Goal: Task Accomplishment & Management: Manage account settings

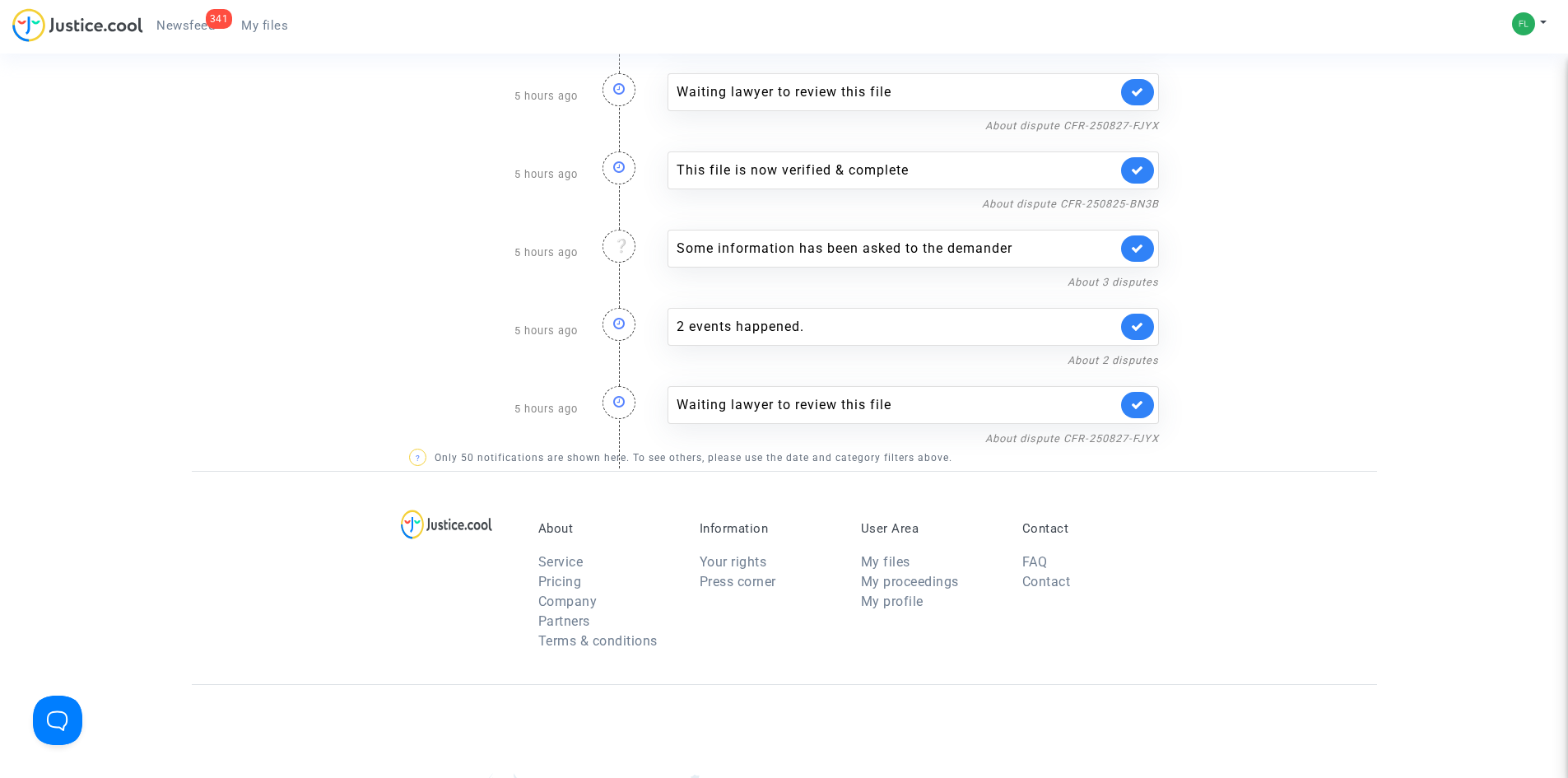
click at [186, 26] on span "Newsfeed" at bounding box center [186, 25] width 59 height 14
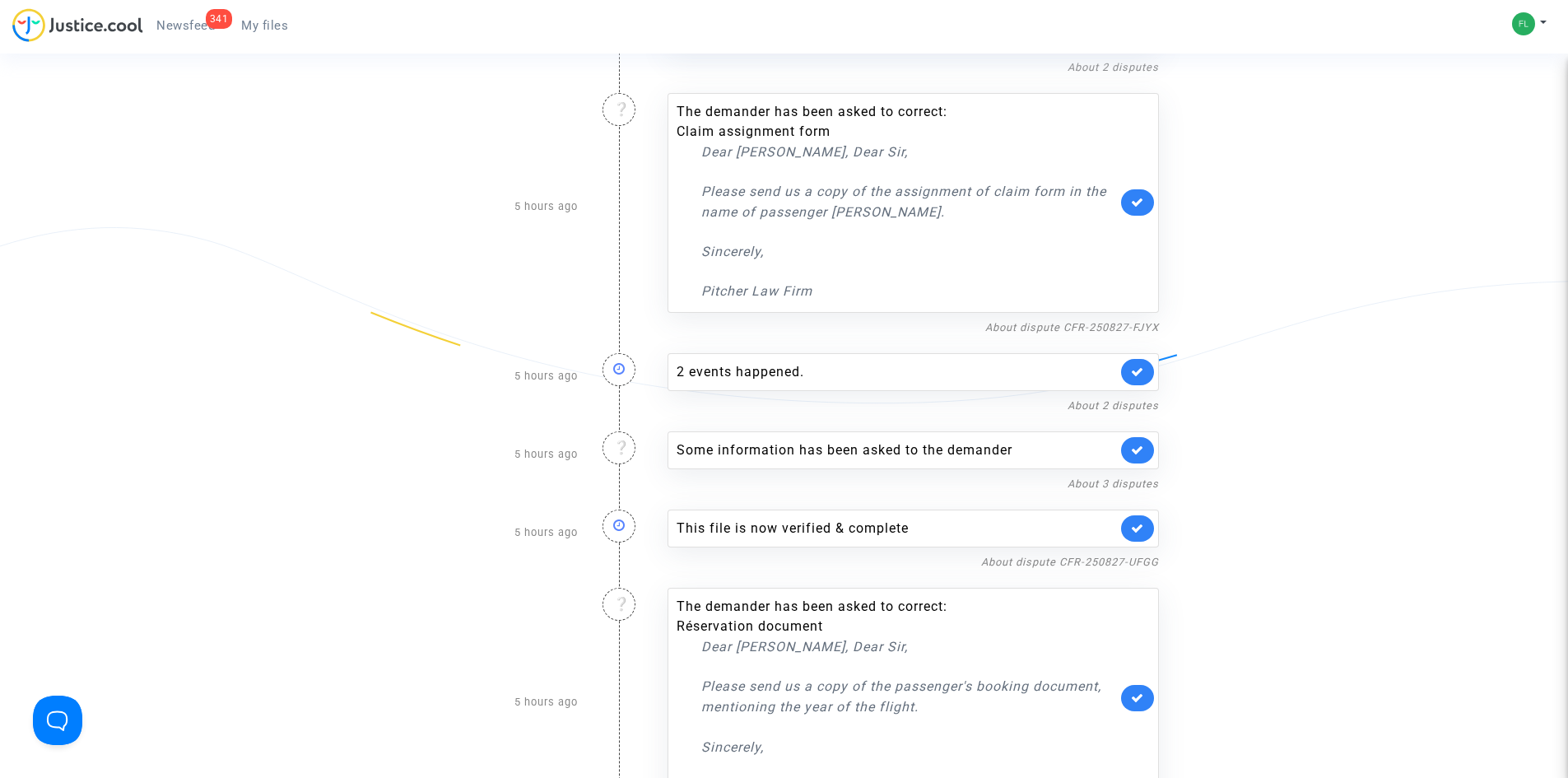
scroll to position [3703, 0]
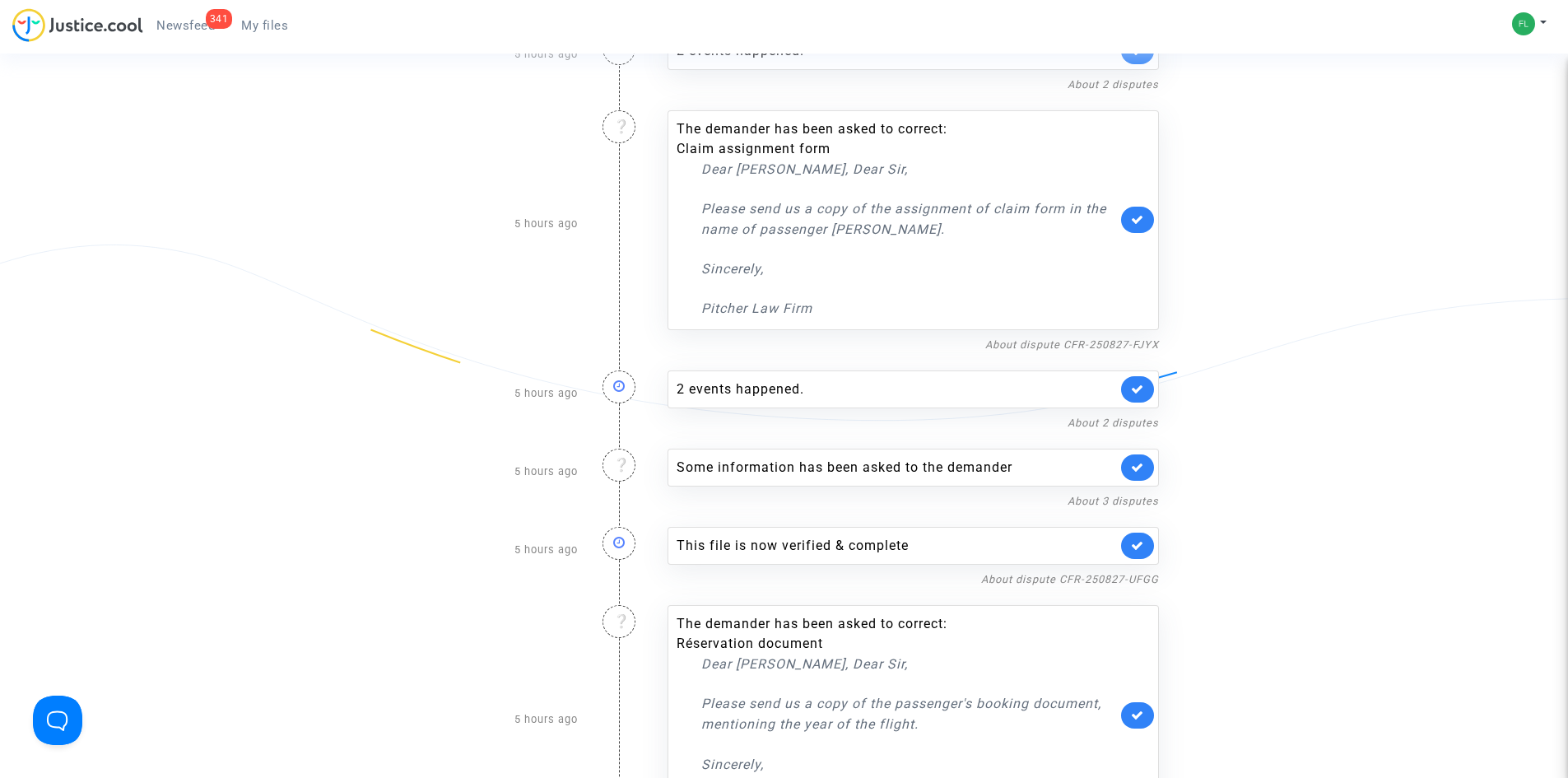
click at [50, 6] on nav "341 Newsfeed My files My profile Settings Log out" at bounding box center [784, 26] width 1568 height 54
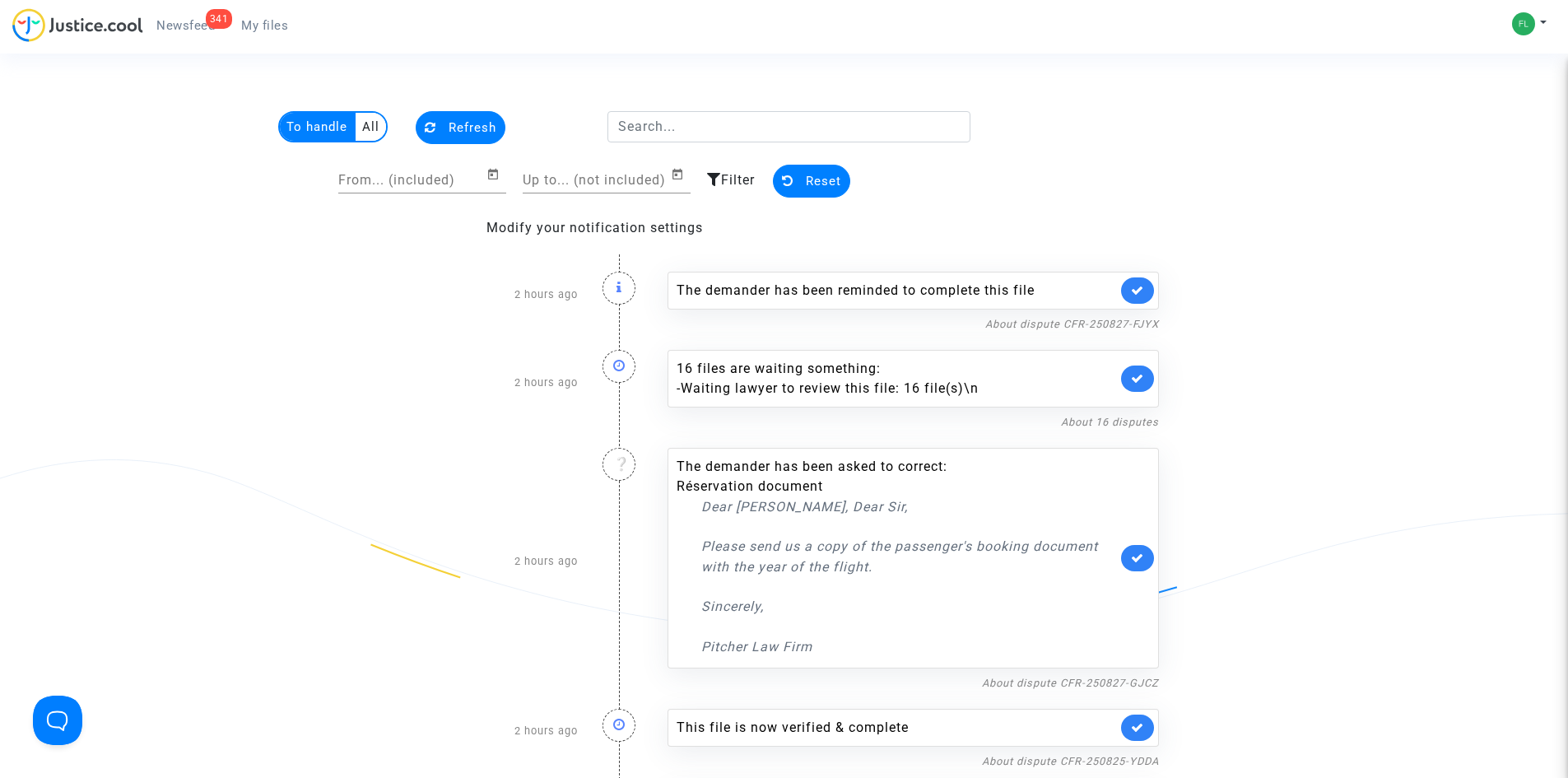
click at [476, 127] on span "Refresh" at bounding box center [472, 127] width 48 height 14
click at [1536, 26] on button at bounding box center [1529, 24] width 36 height 25
click at [1484, 82] on link "Settings" at bounding box center [1481, 84] width 130 height 26
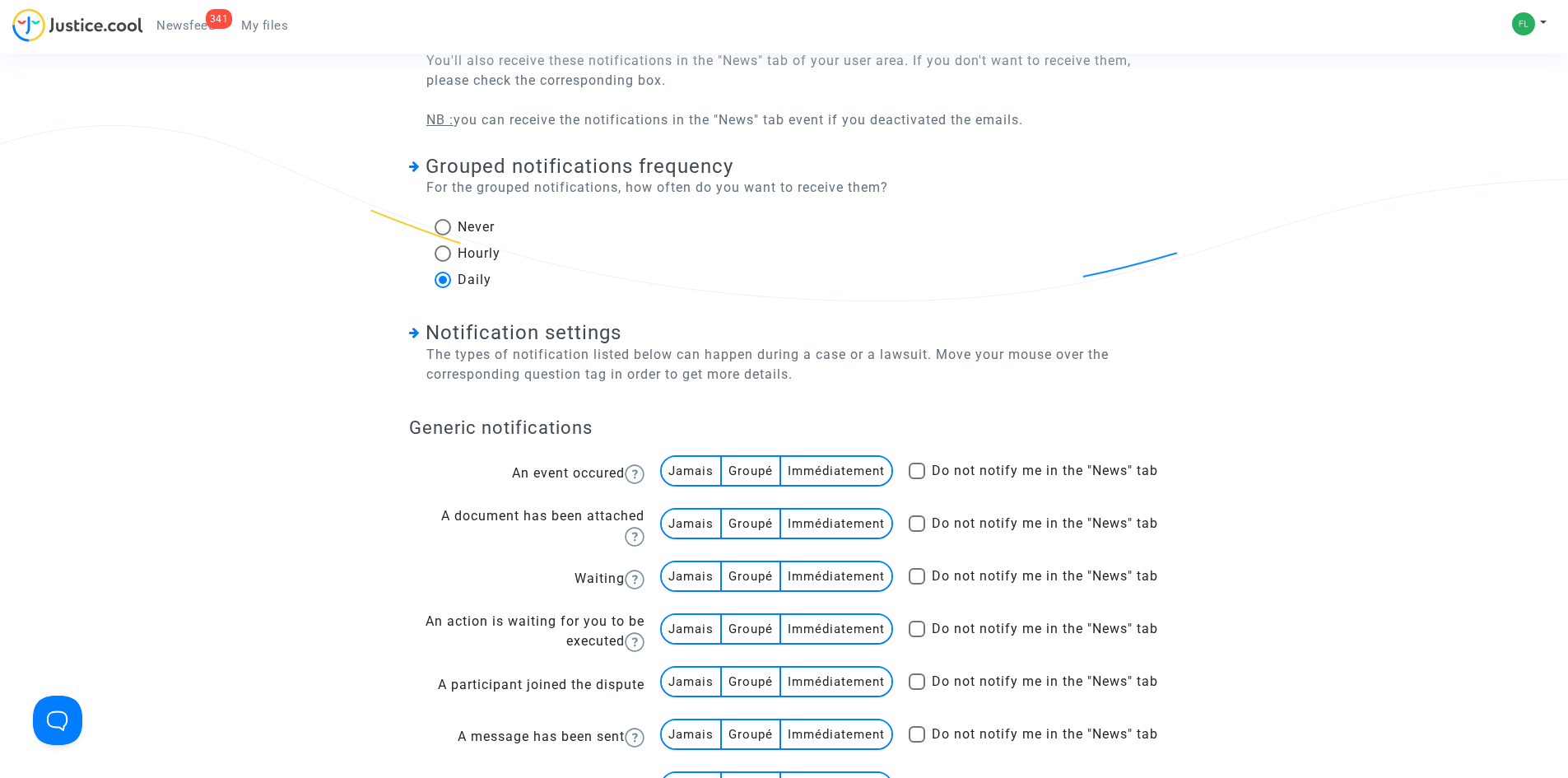
scroll to position [329, 0]
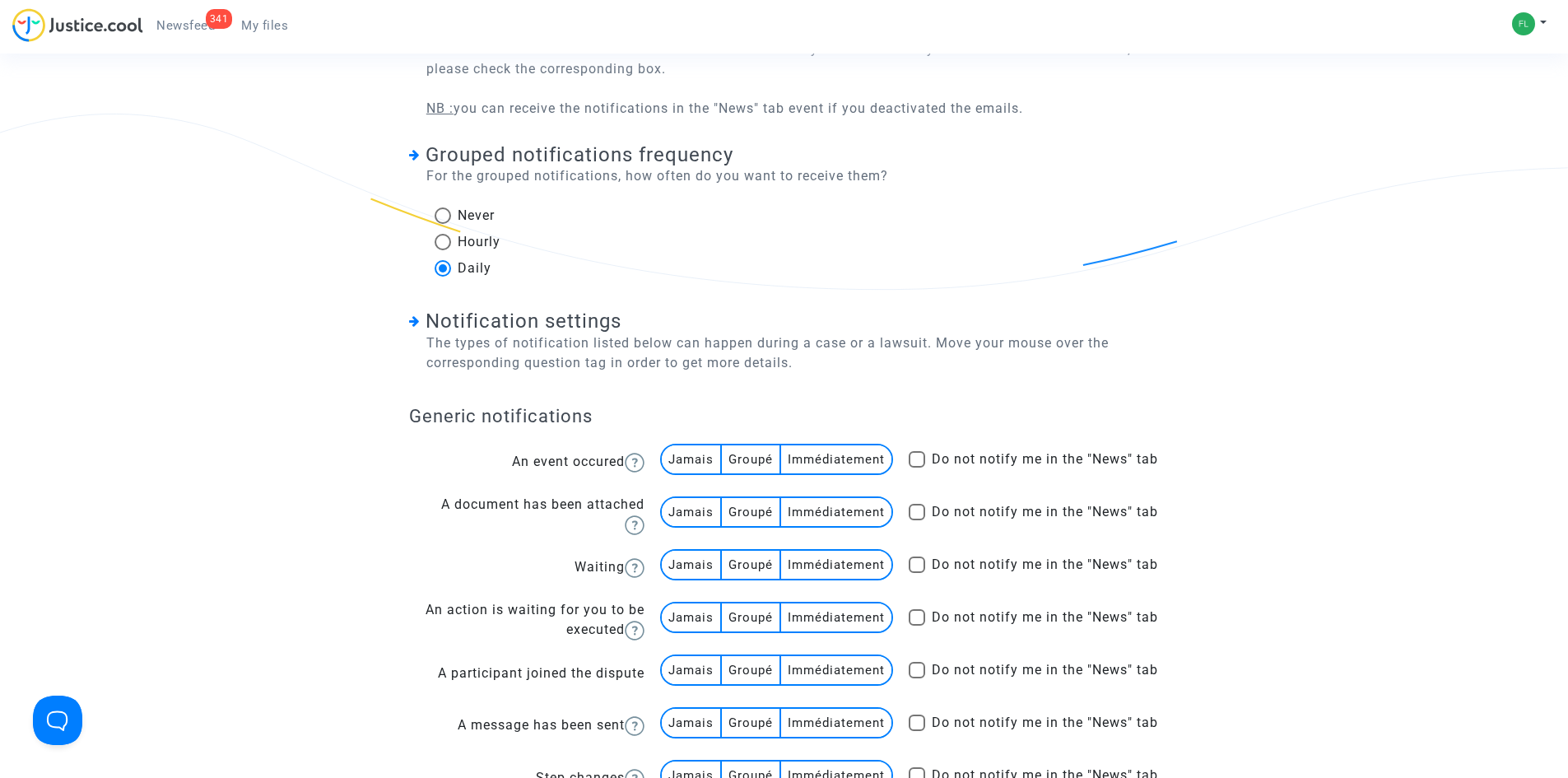
click at [825, 228] on div "Grouped notifications frequency For the grouped notifications, how often do you…" at bounding box center [784, 202] width 750 height 167
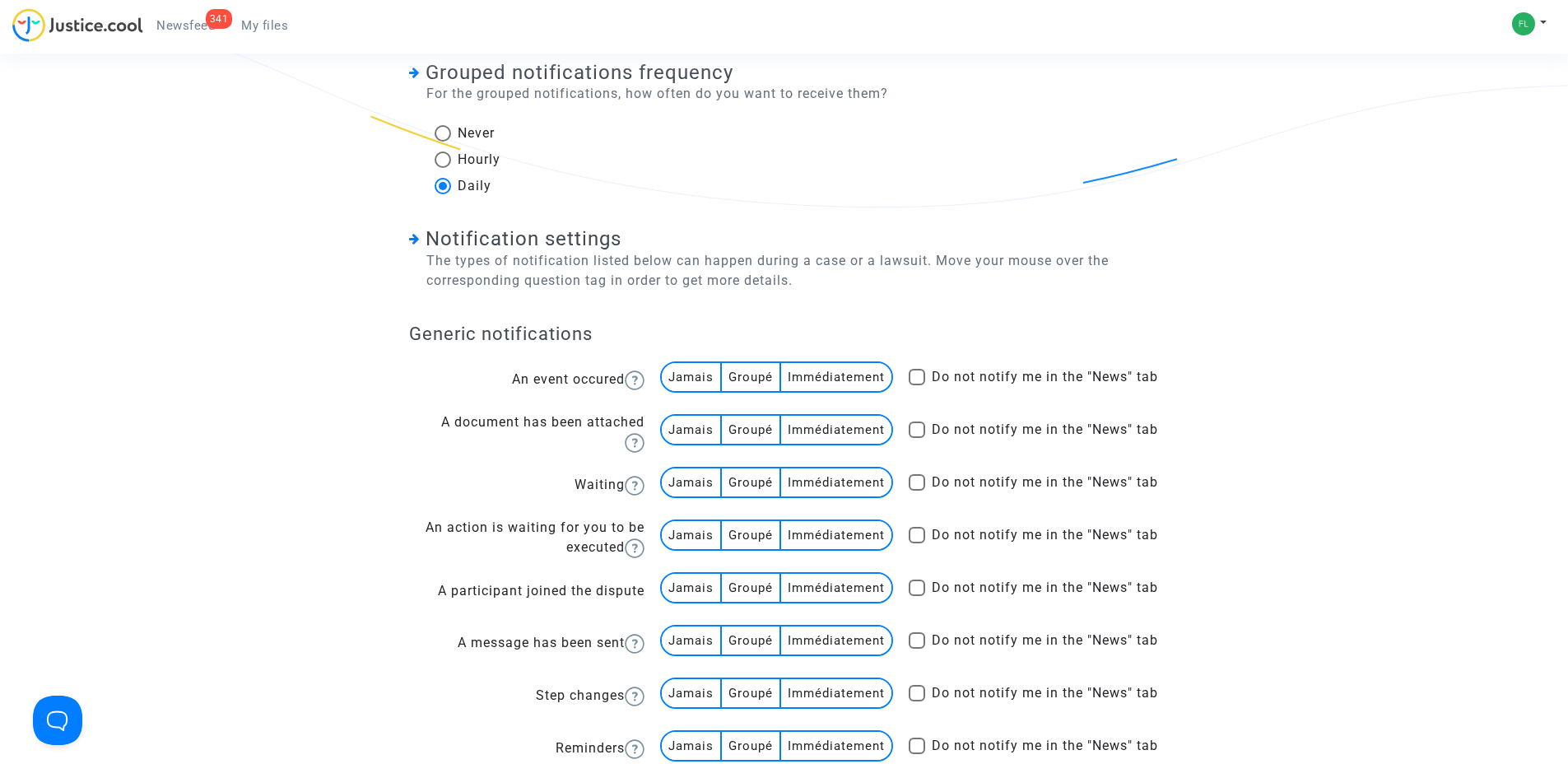
click at [742, 481] on multi-toggle-item "Groupé" at bounding box center [752, 482] width 60 height 28
click at [746, 429] on multi-toggle-item "Groupé" at bounding box center [752, 429] width 60 height 28
click at [744, 371] on multi-toggle-item "Groupé" at bounding box center [752, 377] width 60 height 28
click at [747, 377] on multi-toggle-item "Groupé" at bounding box center [752, 377] width 60 height 28
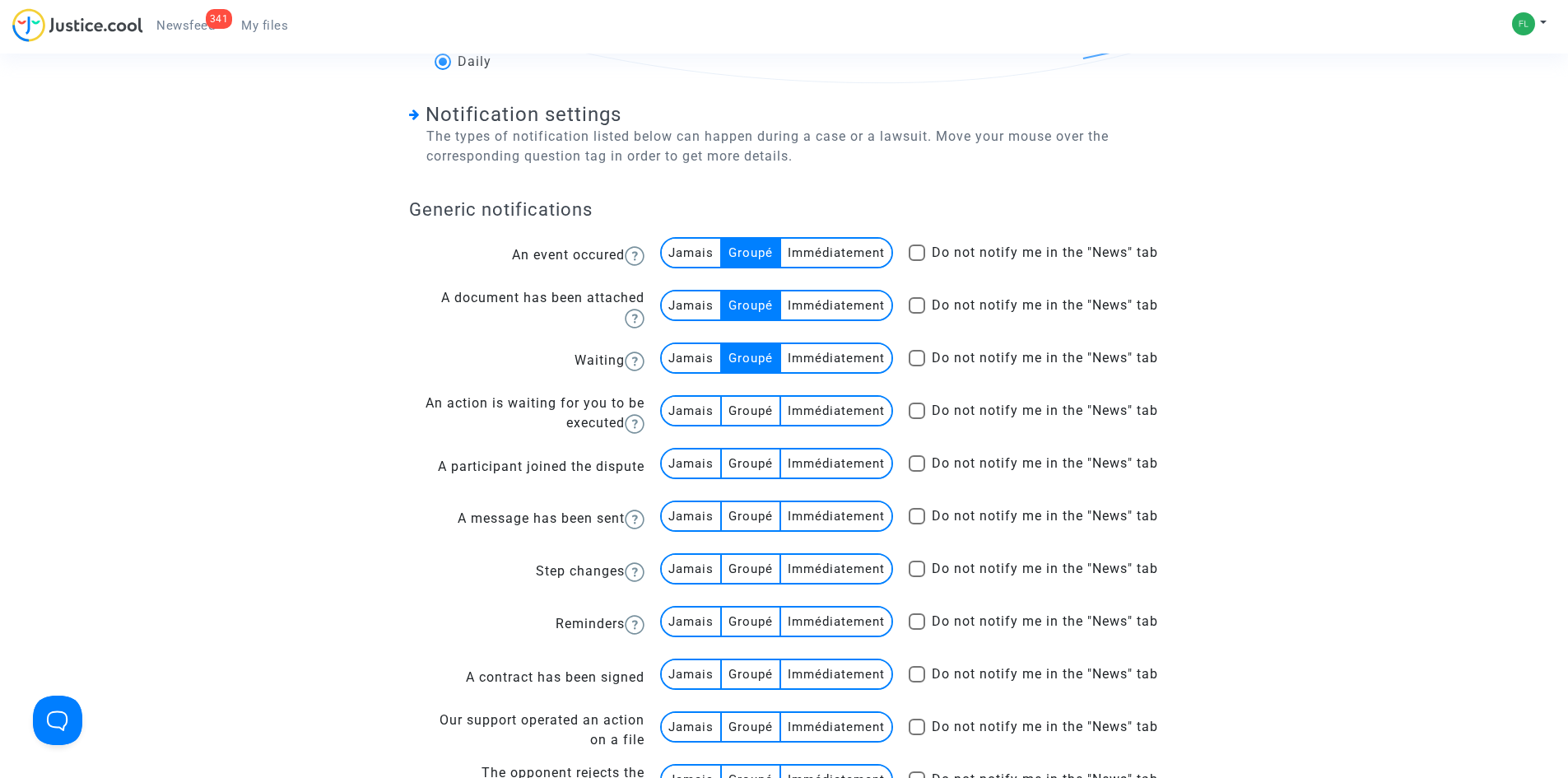
scroll to position [576, 0]
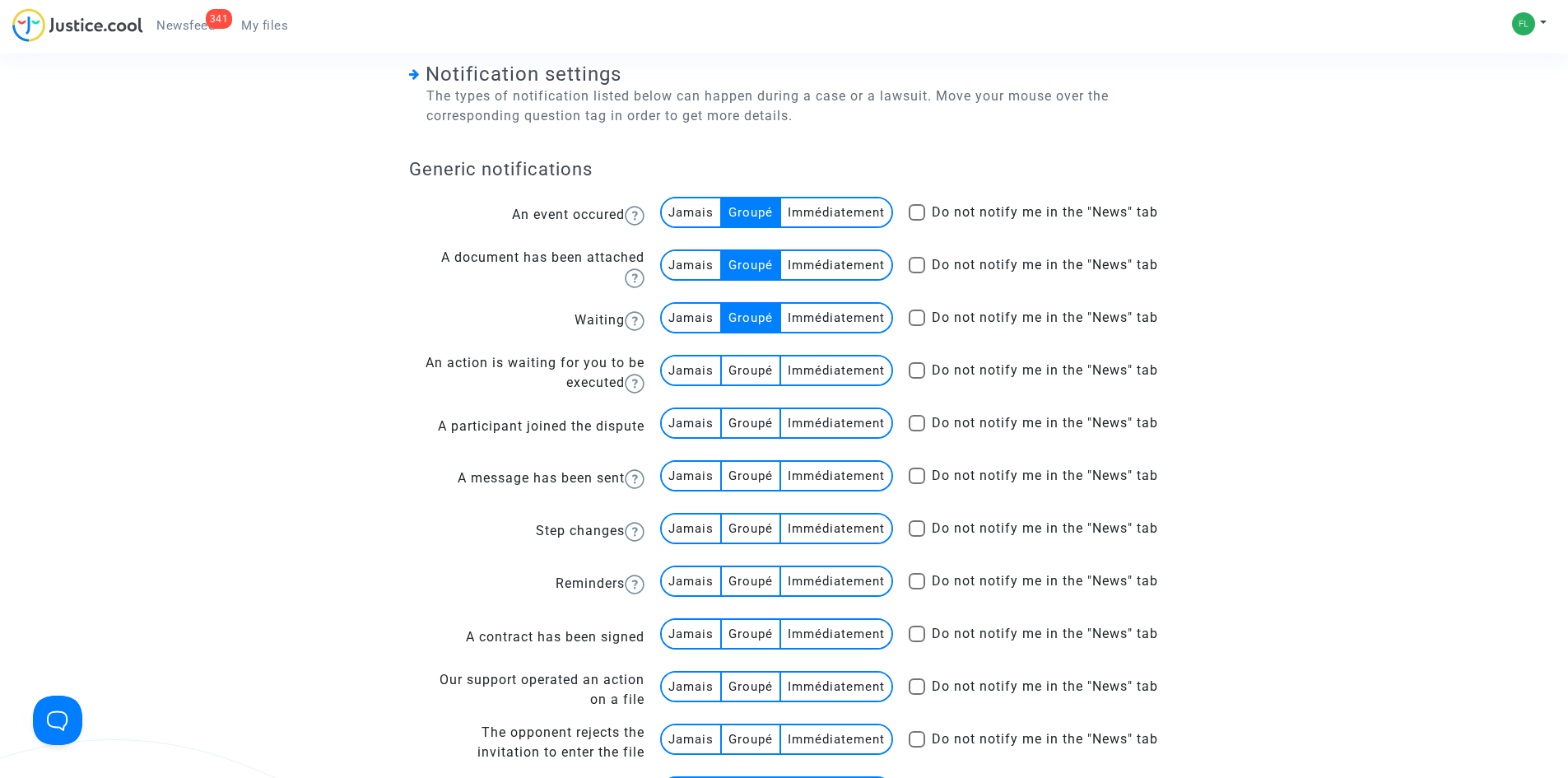
click at [735, 422] on multi-toggle-item "Groupé" at bounding box center [752, 423] width 60 height 28
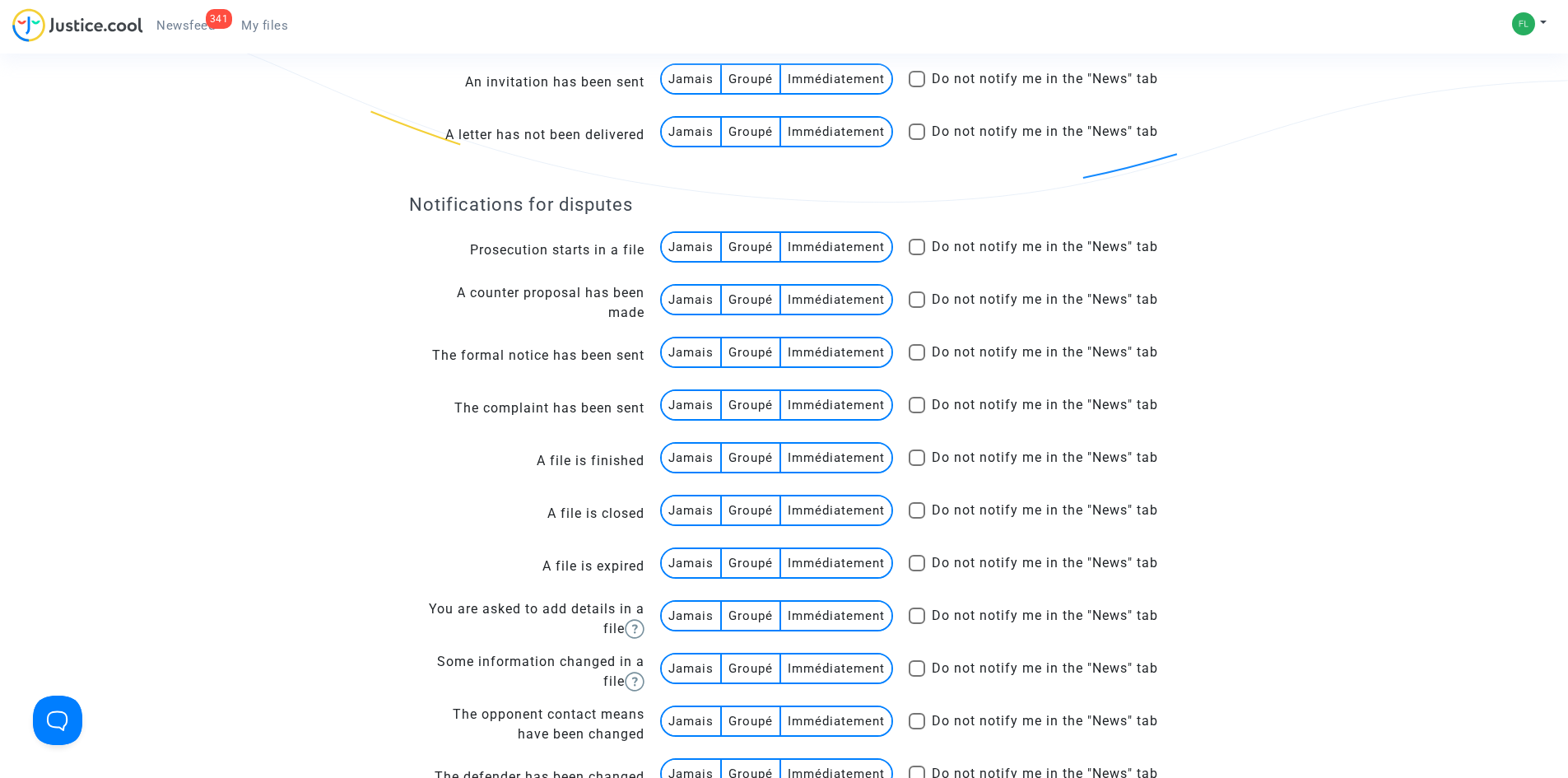
scroll to position [631, 0]
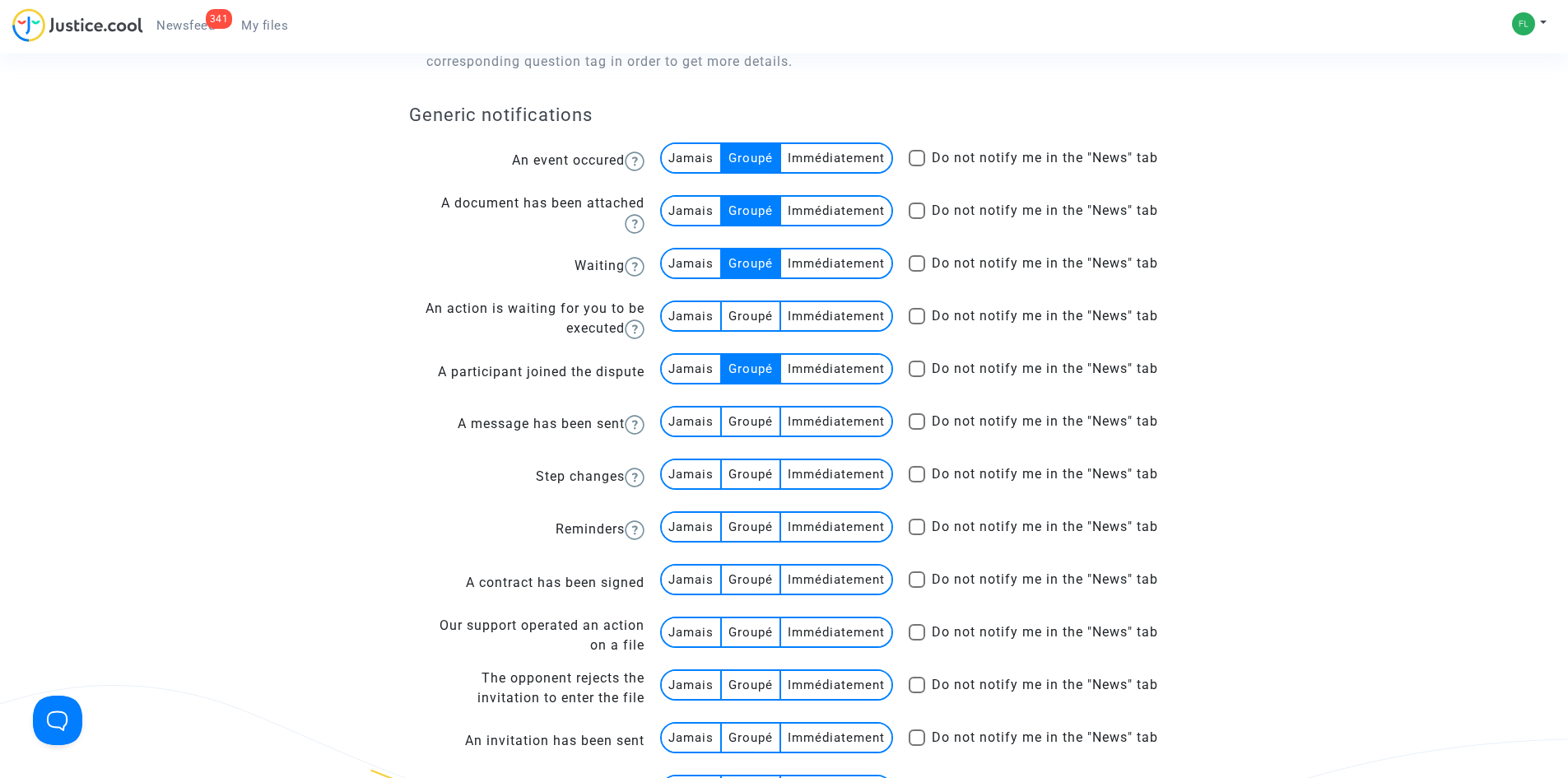
click at [174, 26] on span "Newsfeed" at bounding box center [186, 25] width 59 height 14
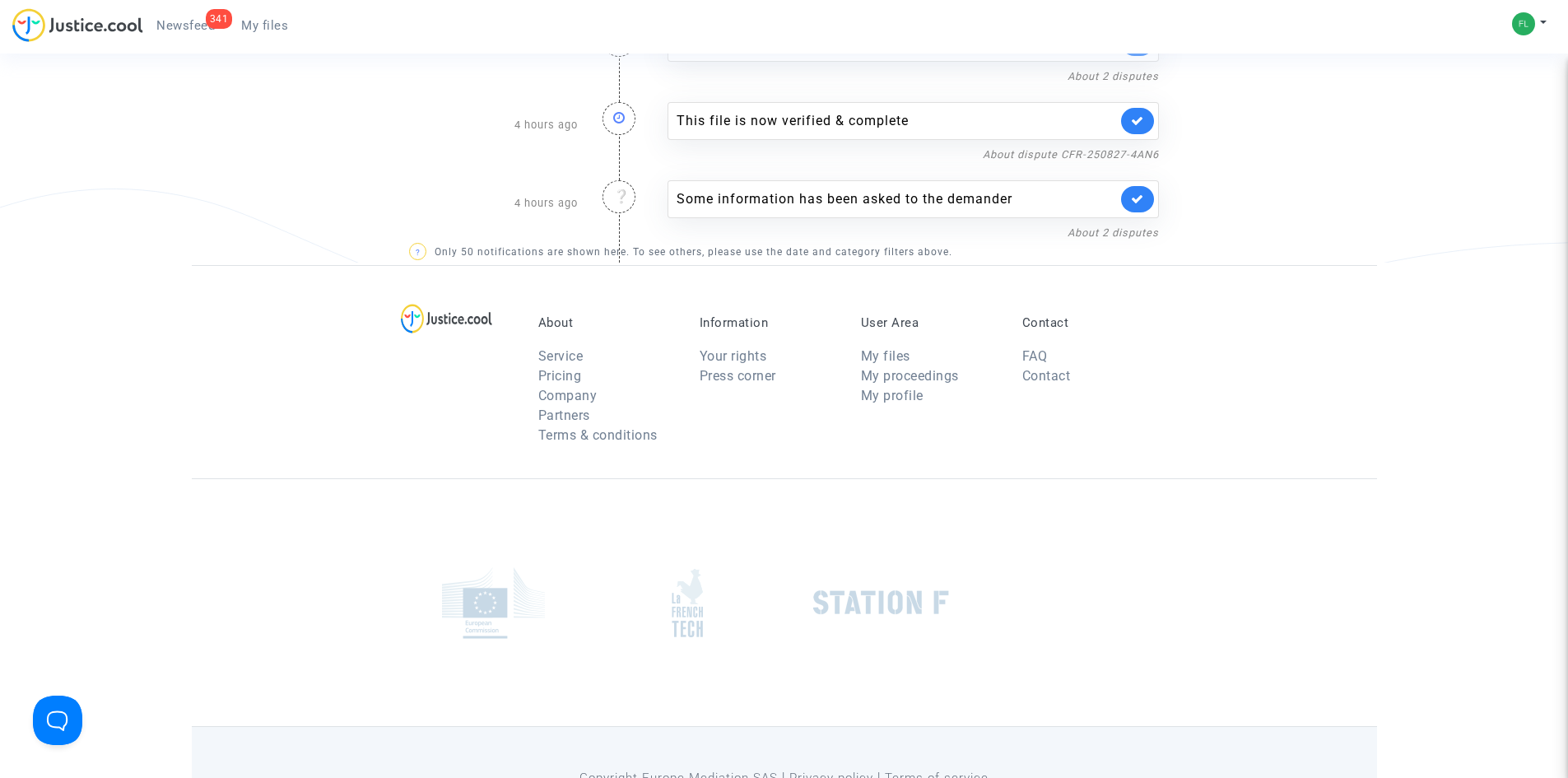
scroll to position [6475, 0]
